Goal: Information Seeking & Learning: Learn about a topic

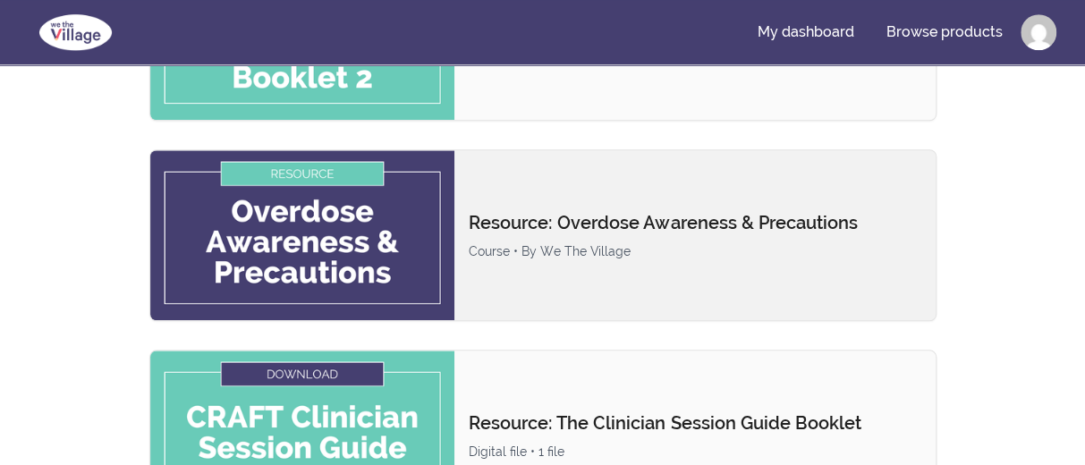
scroll to position [626, 0]
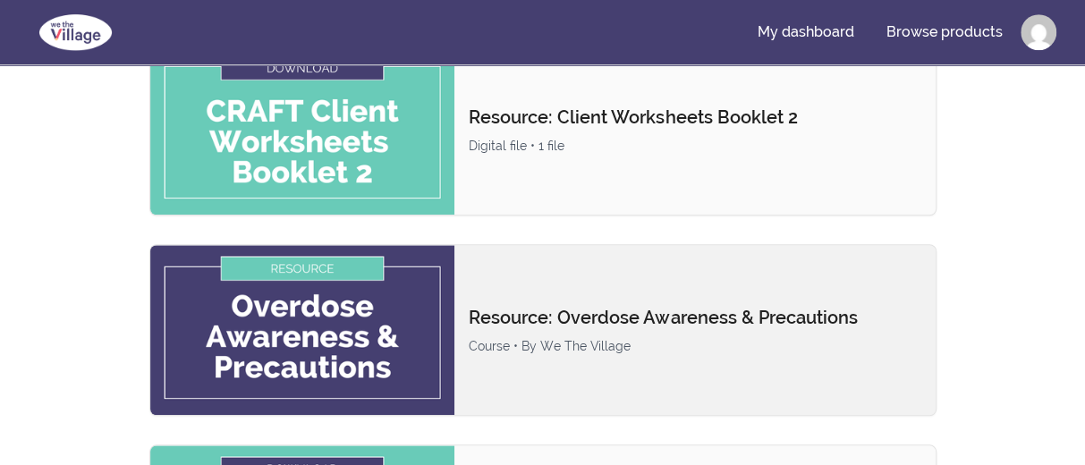
click at [656, 284] on div "Resource: Overdose Awareness & Precautions Course • By We The Village" at bounding box center [542, 330] width 787 height 172
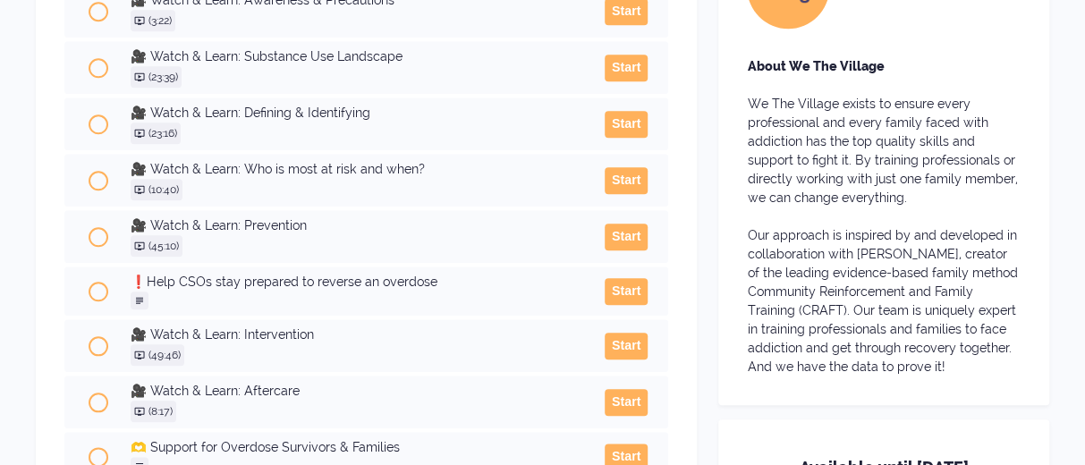
scroll to position [805, 0]
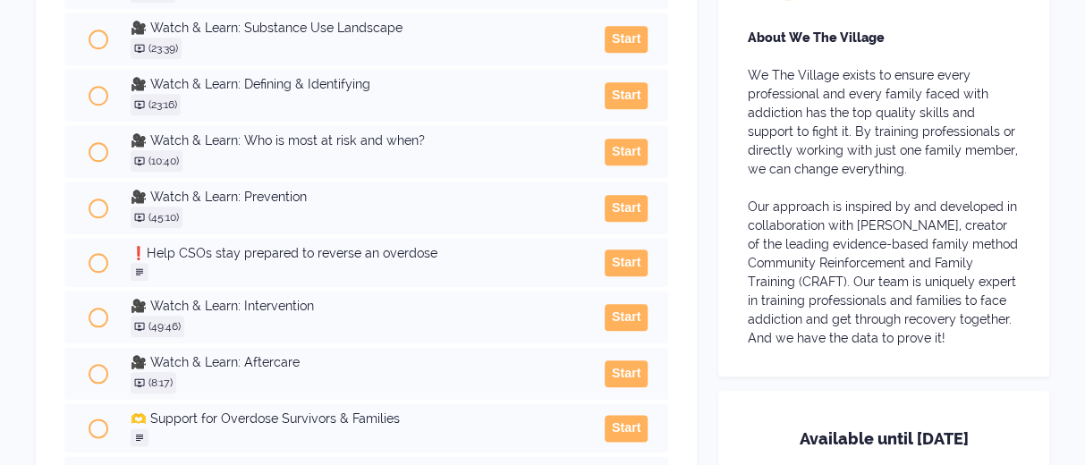
click at [403, 263] on h3 "❗Help CSOs stay prepared to reverse an overdose" at bounding box center [357, 253] width 453 height 19
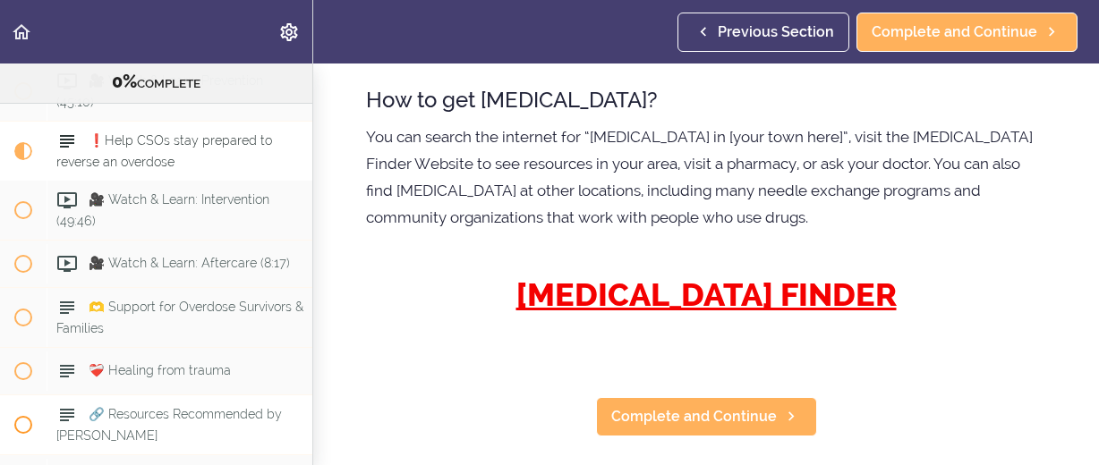
scroll to position [734, 0]
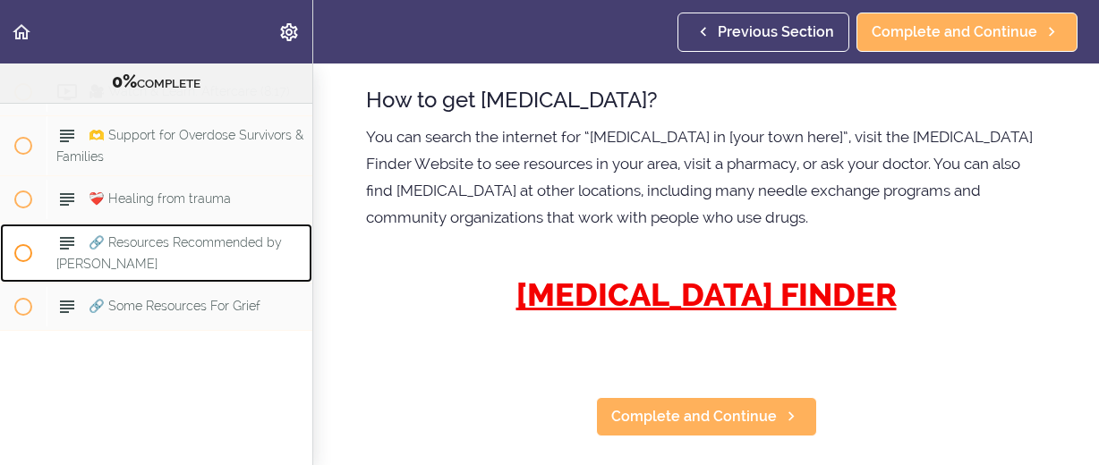
click at [157, 235] on span "🔗 Resources Recommended by SAMHSA" at bounding box center [168, 252] width 225 height 35
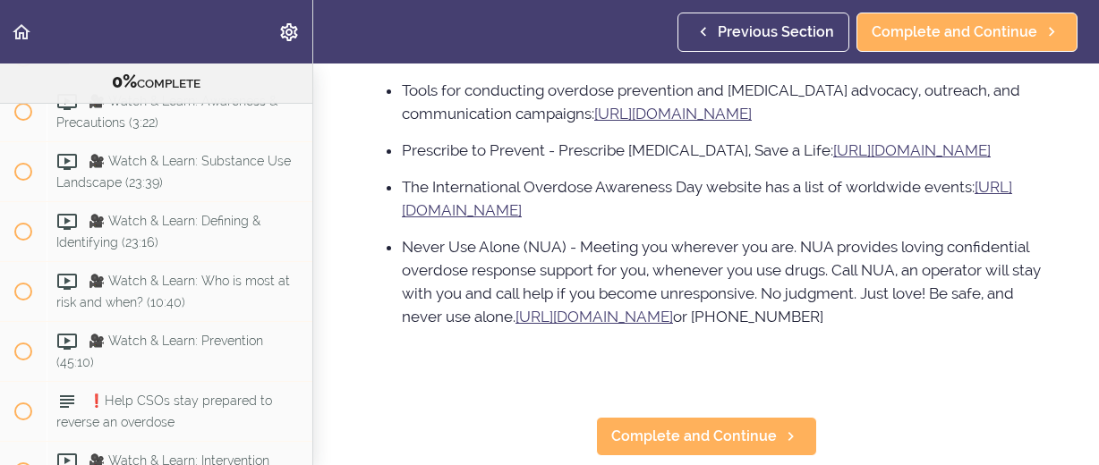
scroll to position [292, 0]
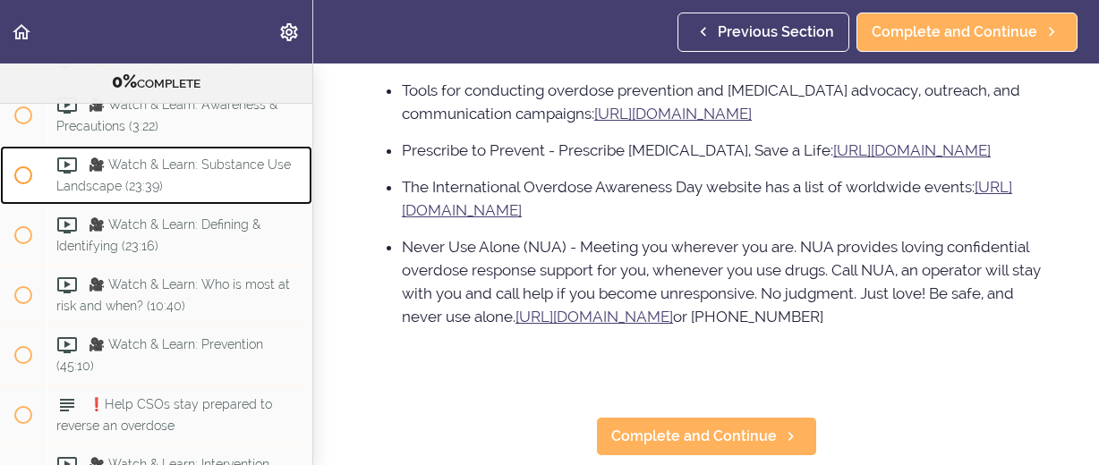
click at [230, 170] on span "🎥 Watch & Learn: Substance Use Landscape (23:39)" at bounding box center [173, 174] width 234 height 35
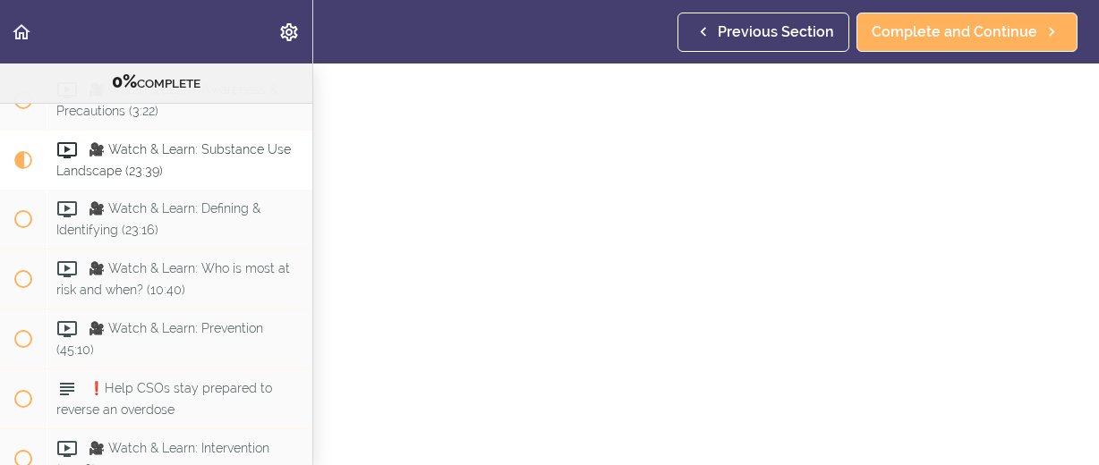
scroll to position [268, 0]
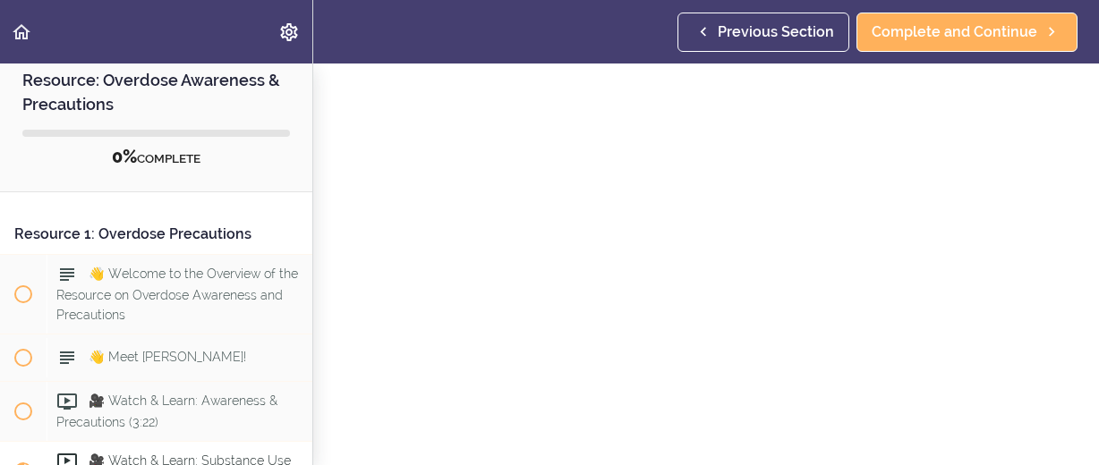
scroll to position [0, 0]
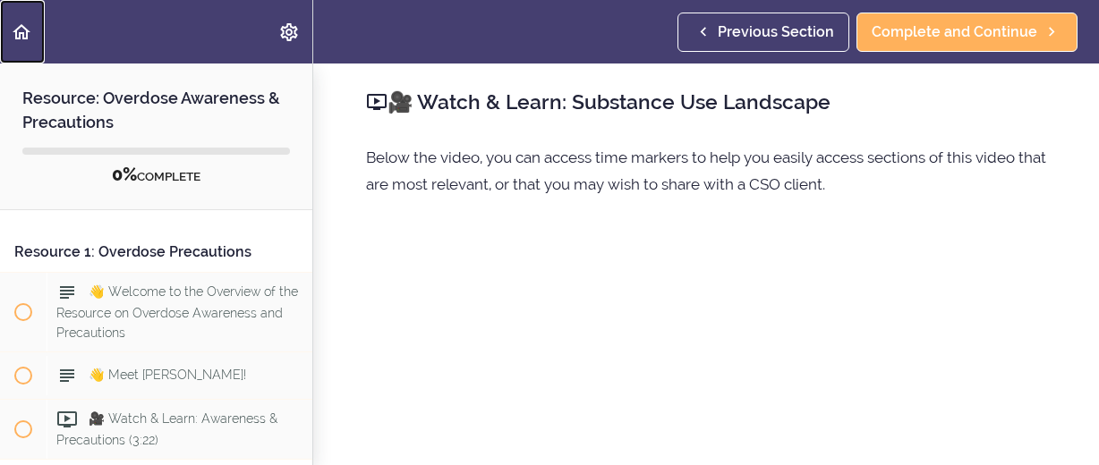
click at [21, 30] on icon "Back to course curriculum" at bounding box center [21, 31] width 21 height 21
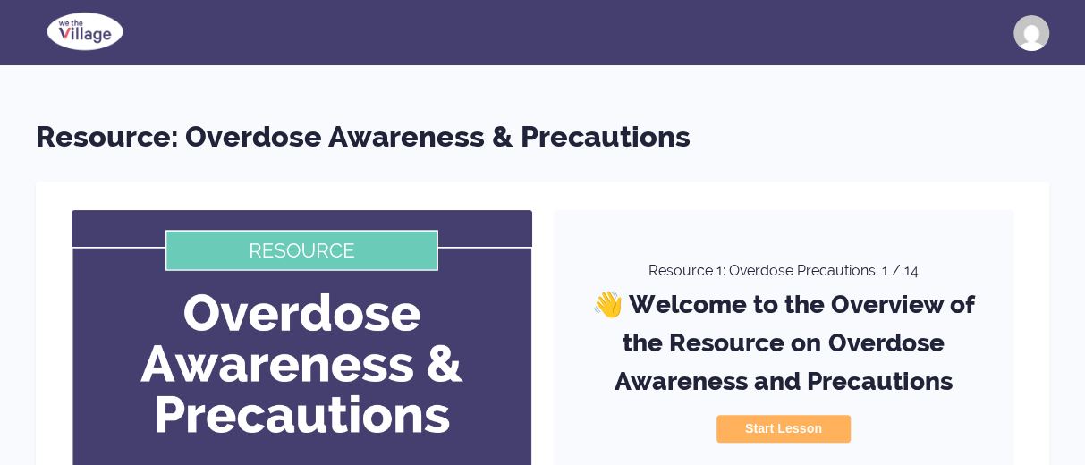
click at [93, 36] on img at bounding box center [85, 31] width 98 height 45
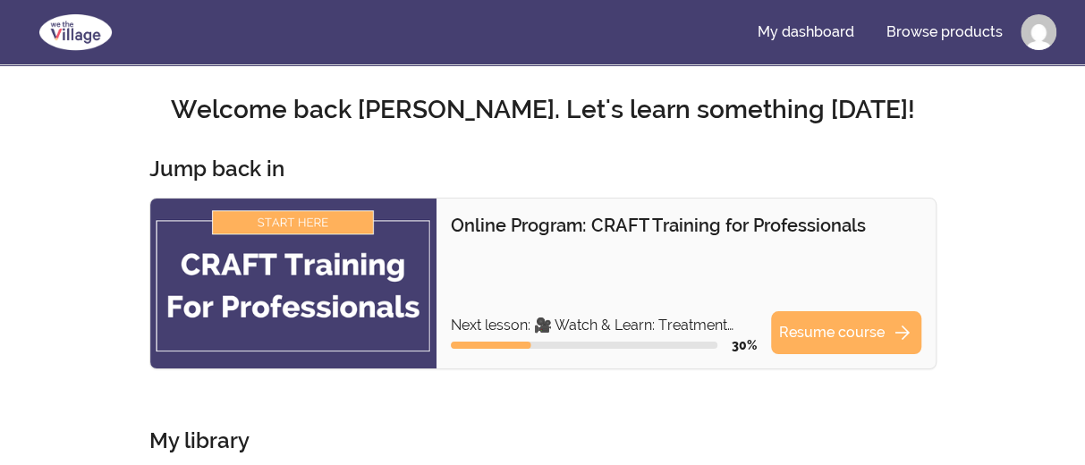
click at [408, 284] on img at bounding box center [293, 284] width 286 height 170
click at [842, 337] on link "Resume course arrow_forward" at bounding box center [846, 332] width 150 height 43
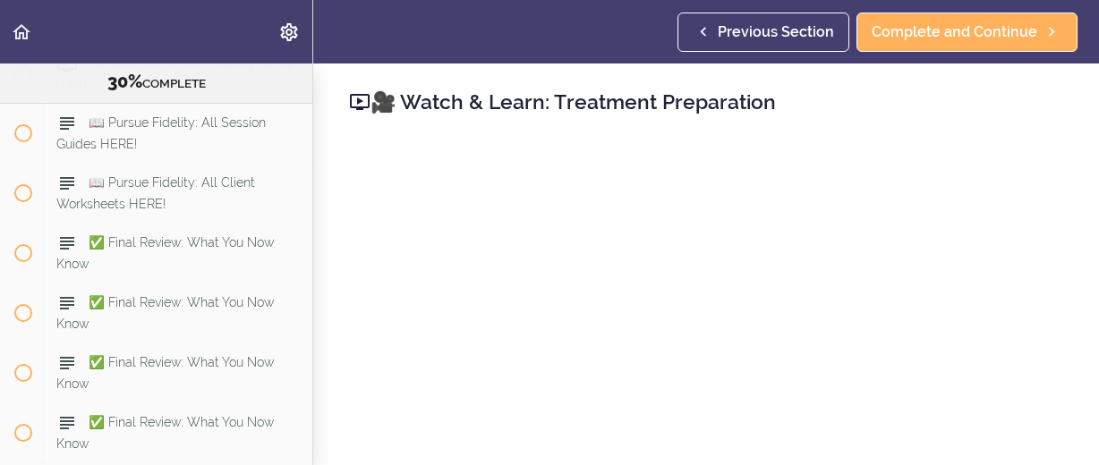
scroll to position [12669, 0]
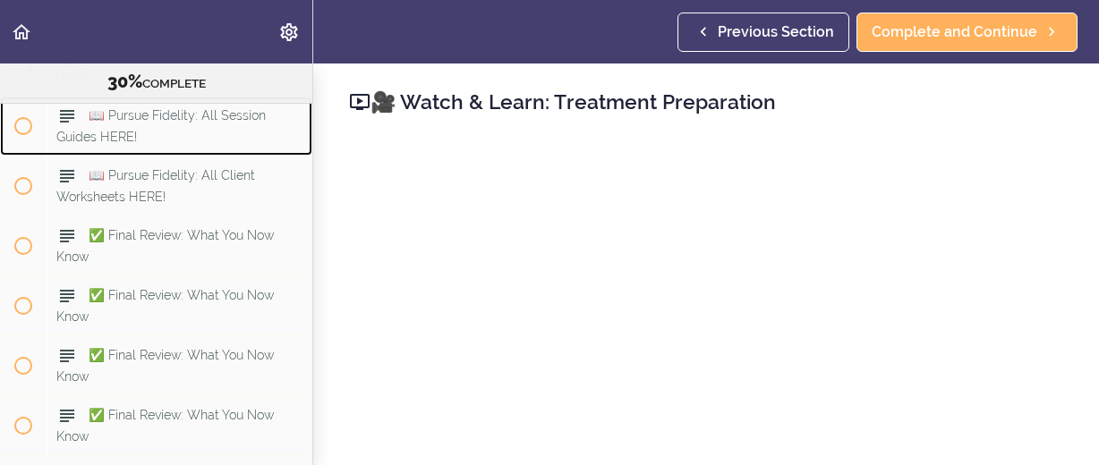
click at [209, 143] on span "📖 Pursue Fidelity: All Session Guides HERE!" at bounding box center [160, 125] width 209 height 35
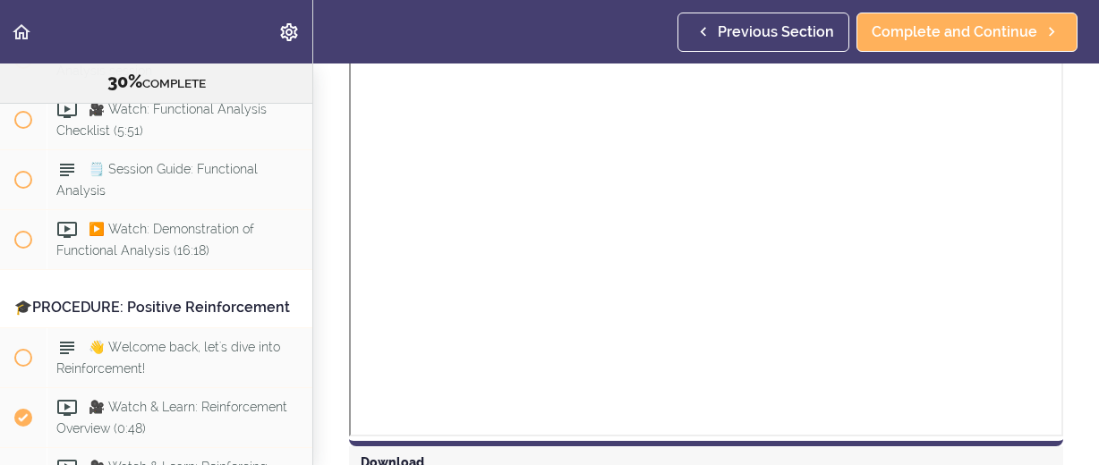
scroll to position [6731, 0]
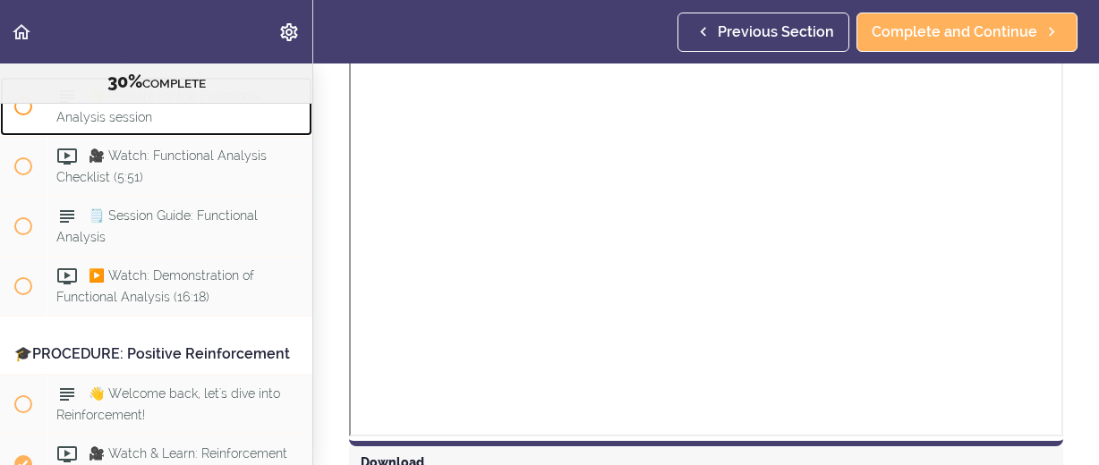
click at [216, 136] on div "👋 Prepare for the Functional Analysis session" at bounding box center [180, 106] width 266 height 59
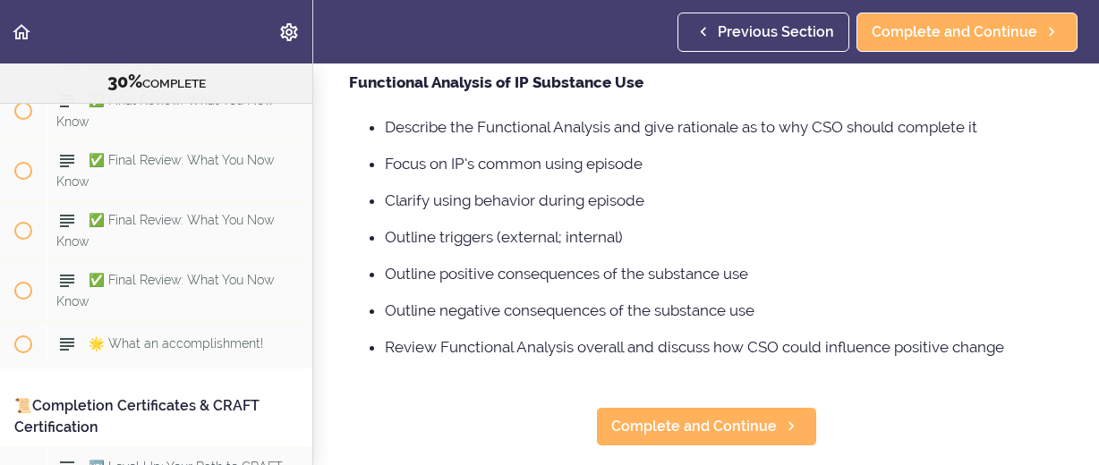
scroll to position [12781, 0]
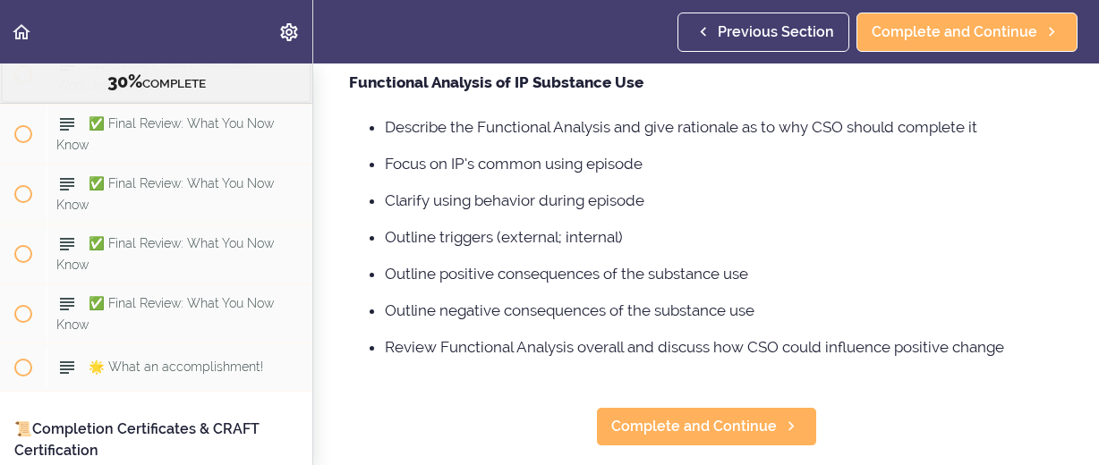
click at [225, 91] on span "📖 Pursue Fidelity: All Client Worksheets HERE!" at bounding box center [155, 73] width 199 height 35
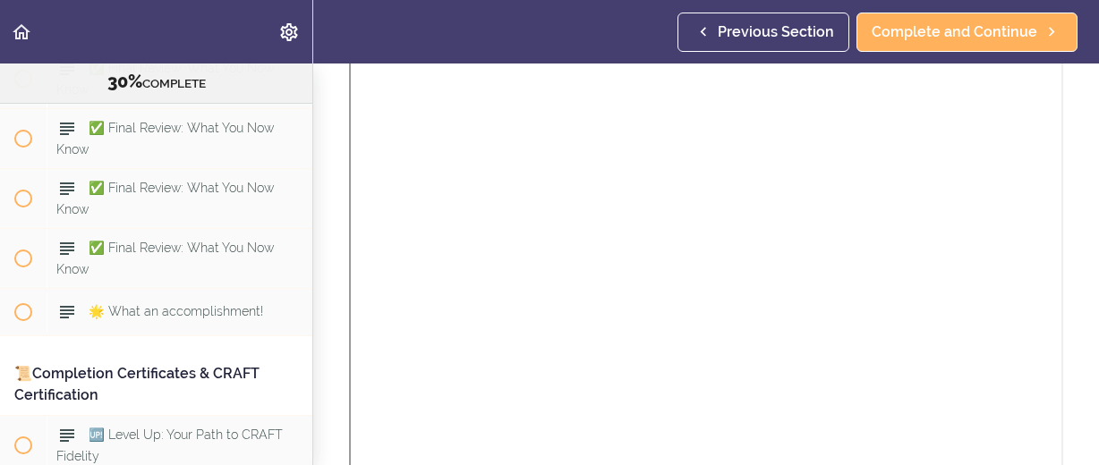
scroll to position [667, 0]
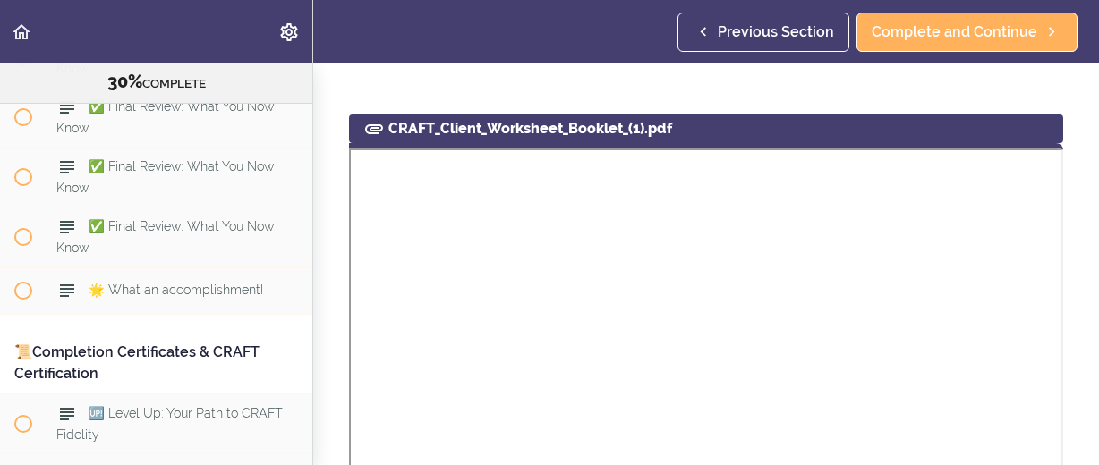
scroll to position [268, 0]
